Goal: Task Accomplishment & Management: Manage account settings

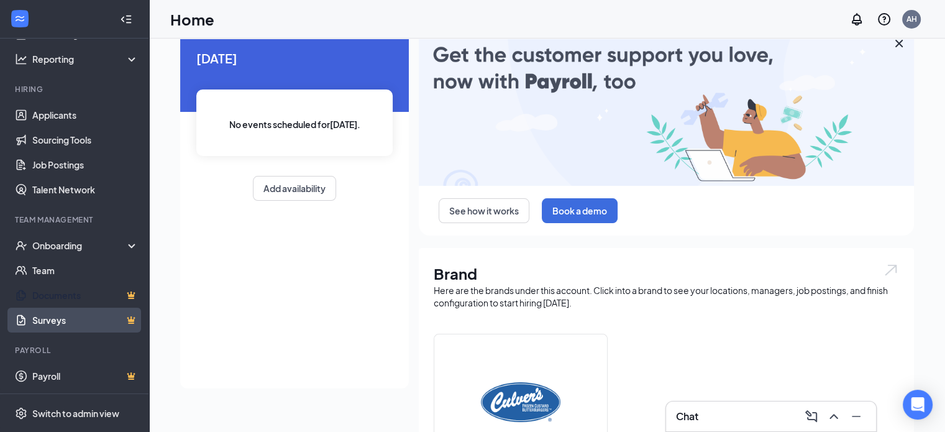
scroll to position [124, 0]
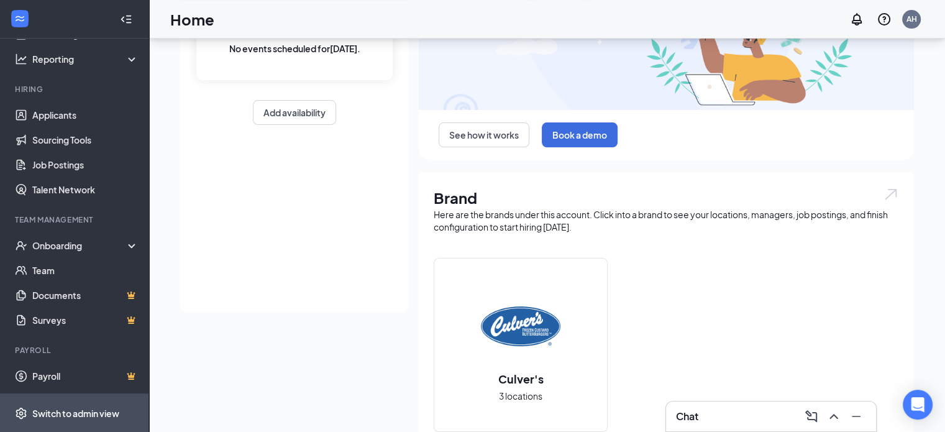
click at [71, 402] on span "Switch to admin view" at bounding box center [85, 413] width 106 height 38
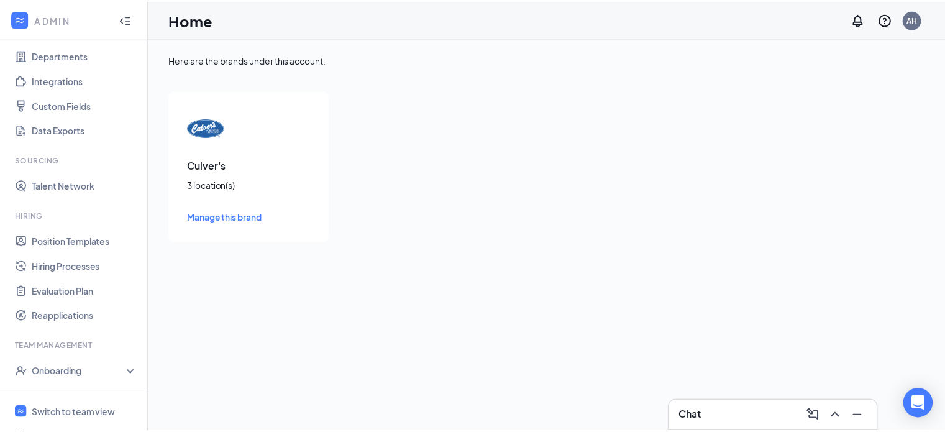
scroll to position [141, 0]
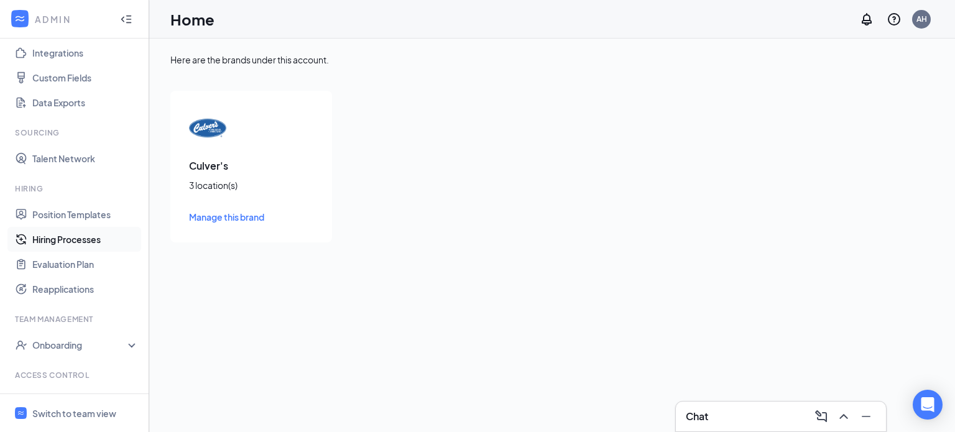
click at [68, 243] on link "Hiring Processes" at bounding box center [85, 239] width 106 height 25
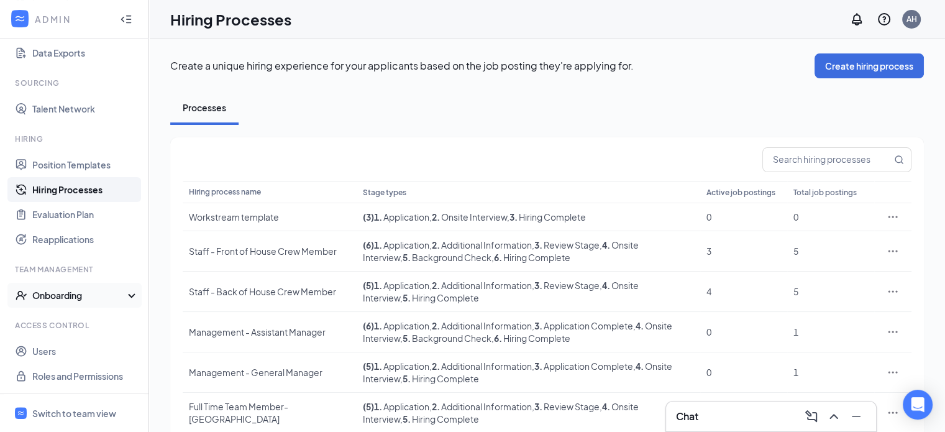
click at [65, 303] on div "Onboarding" at bounding box center [74, 295] width 149 height 25
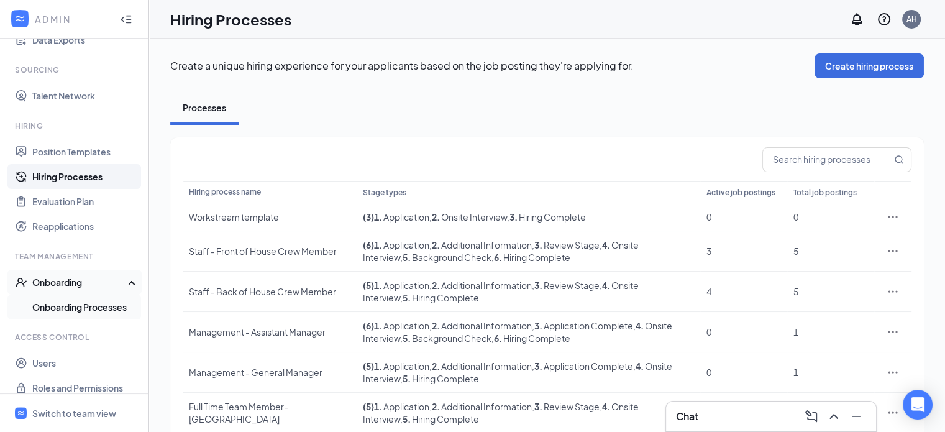
scroll to position [216, 0]
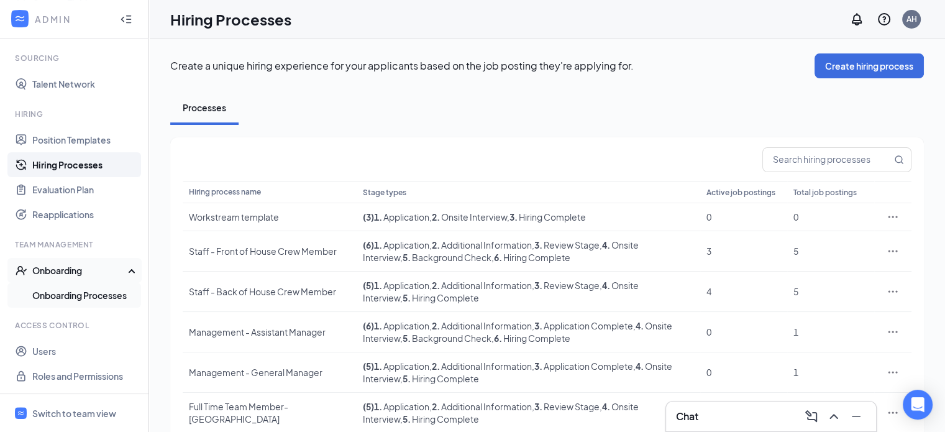
click at [80, 295] on link "Onboarding Processes" at bounding box center [85, 295] width 106 height 25
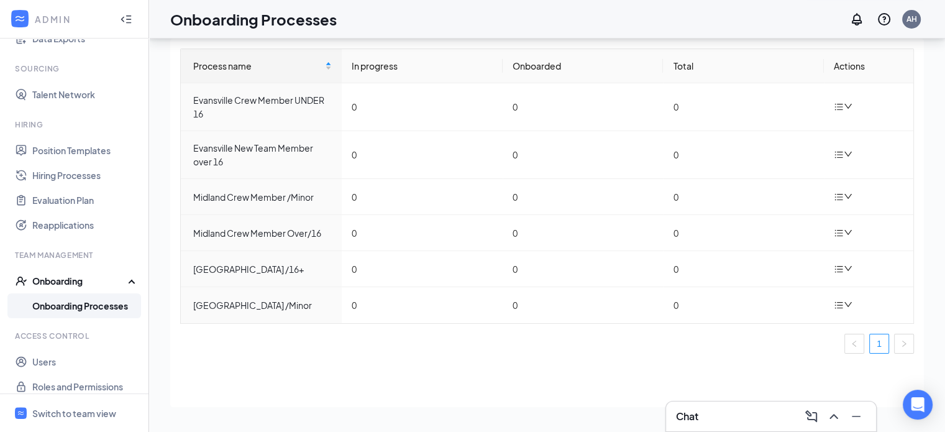
scroll to position [215, 0]
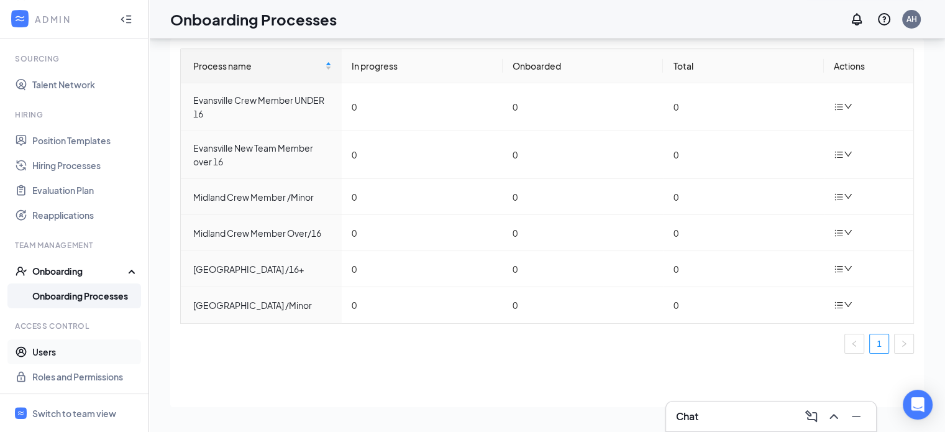
click at [61, 350] on link "Users" at bounding box center [85, 351] width 106 height 25
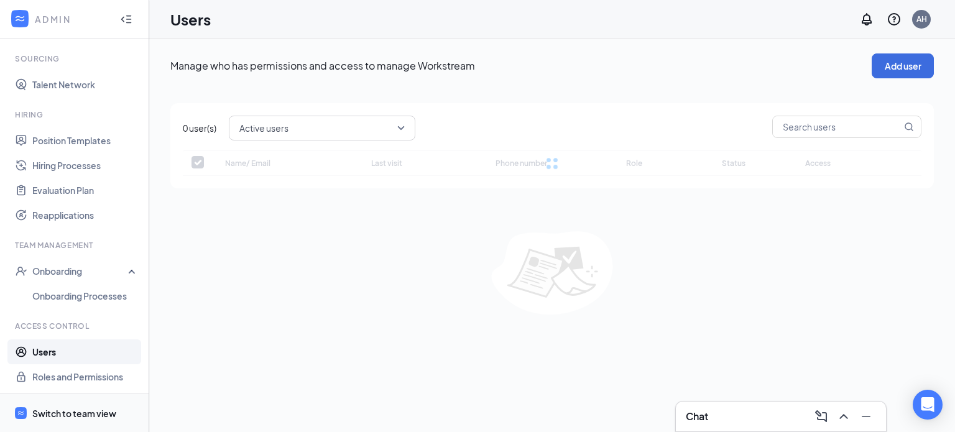
click at [78, 413] on div "Switch to team view" at bounding box center [74, 413] width 84 height 12
checkbox input "false"
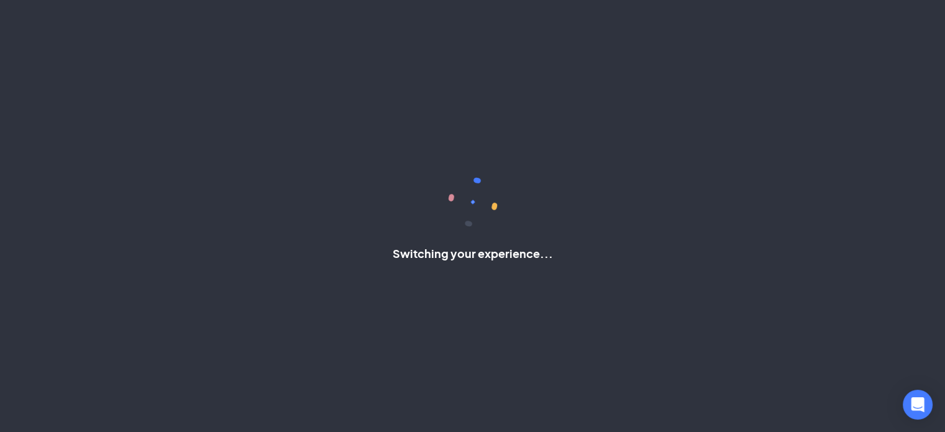
scroll to position [79, 0]
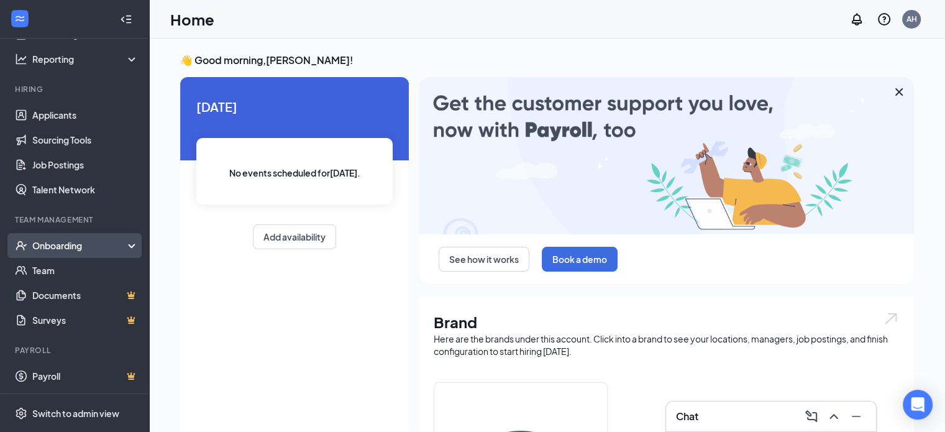
click at [78, 243] on div "Onboarding" at bounding box center [80, 245] width 96 height 12
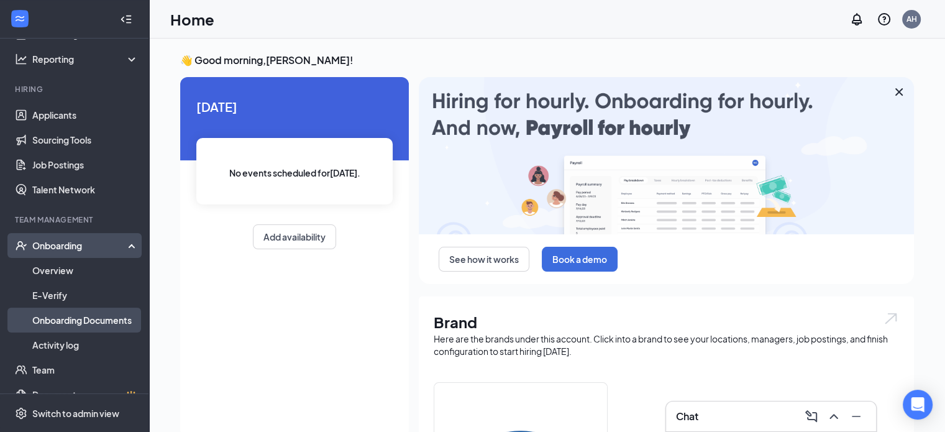
click at [68, 323] on link "Onboarding Documents" at bounding box center [85, 320] width 106 height 25
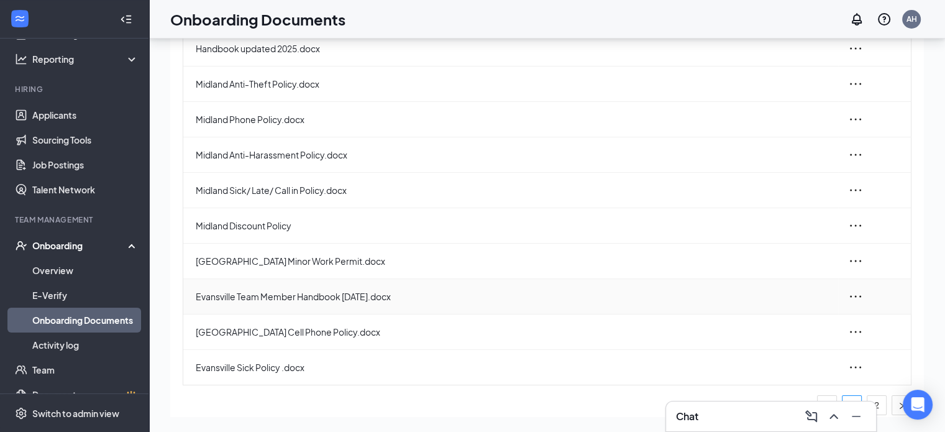
scroll to position [57, 0]
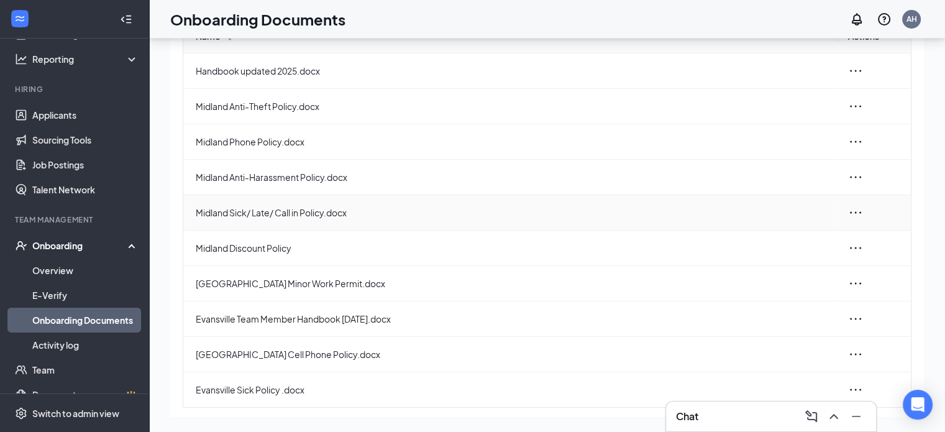
click at [298, 213] on span "Midland Sick/ Late/ Call in Policy.docx" at bounding box center [512, 213] width 633 height 14
